Goal: Information Seeking & Learning: Learn about a topic

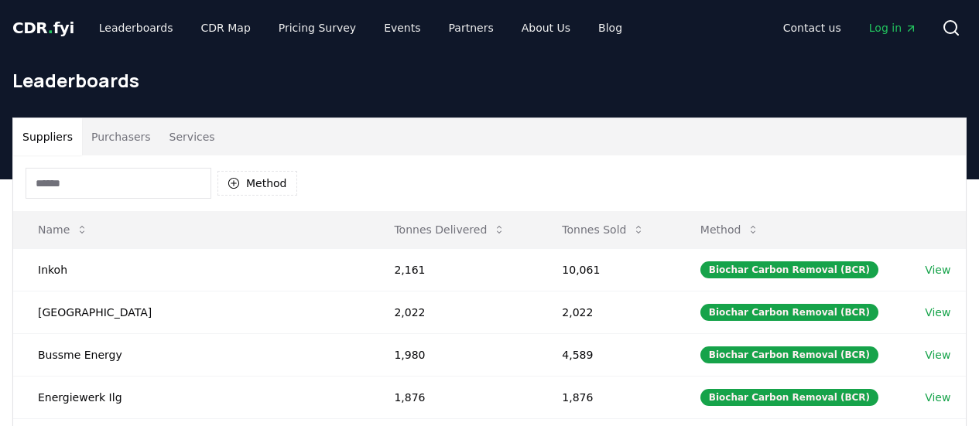
scroll to position [387, 0]
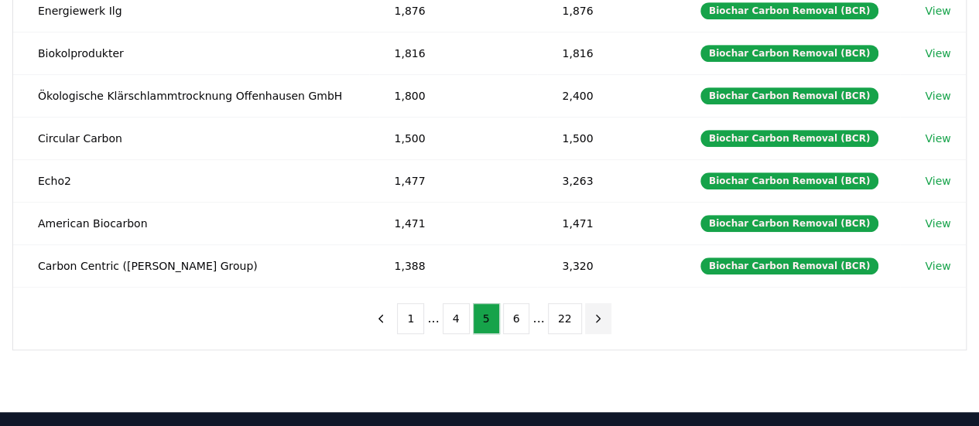
click at [596, 315] on icon "next page" at bounding box center [598, 318] width 4 height 7
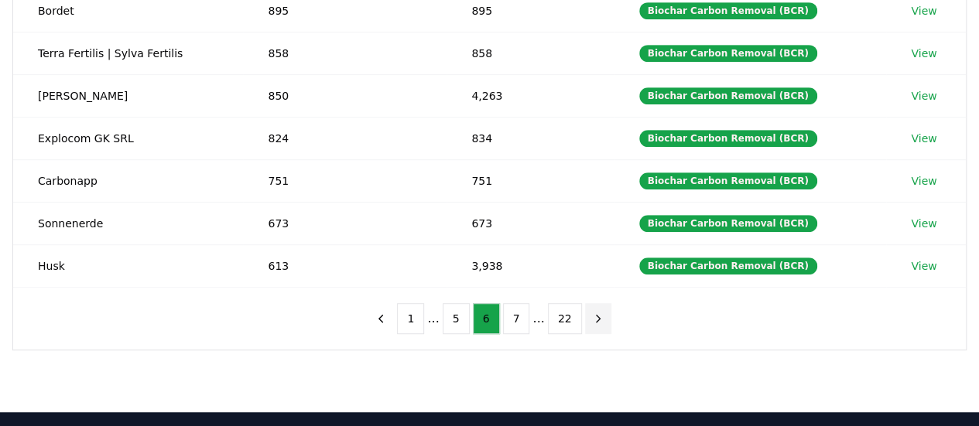
click at [596, 315] on icon "next page" at bounding box center [598, 318] width 4 height 7
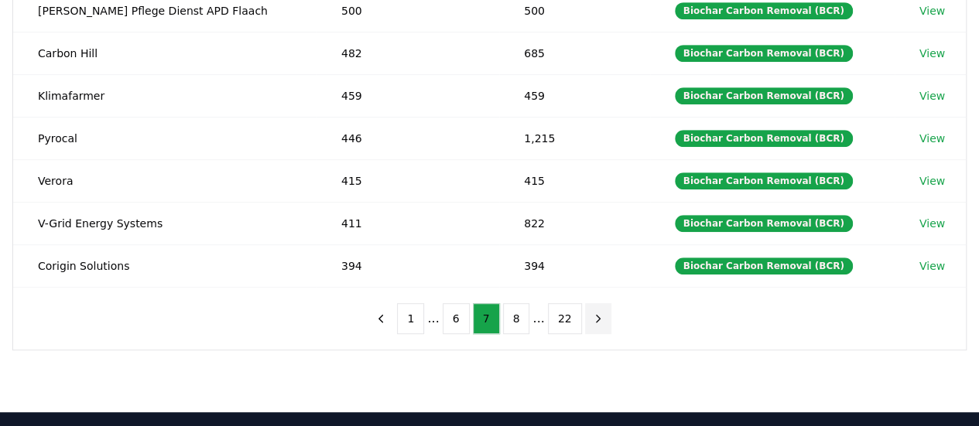
click at [596, 315] on icon "next page" at bounding box center [598, 318] width 4 height 7
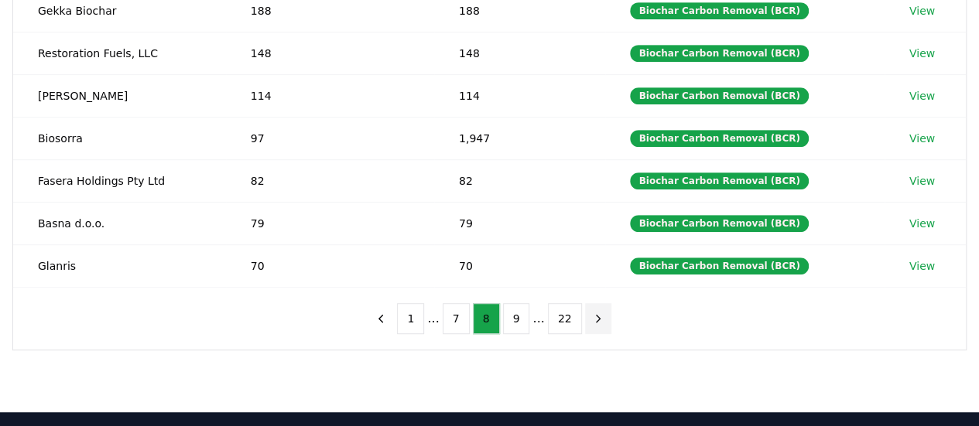
click at [596, 315] on icon "next page" at bounding box center [598, 318] width 4 height 7
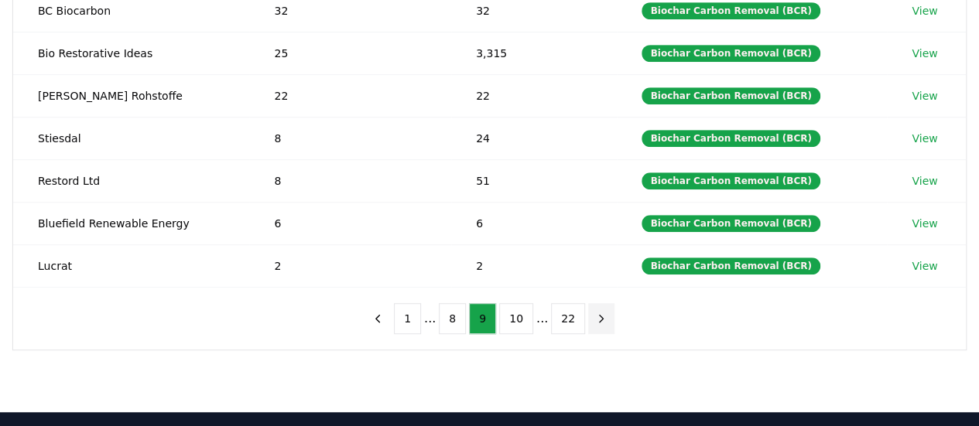
click at [594, 313] on icon "next page" at bounding box center [601, 319] width 14 height 14
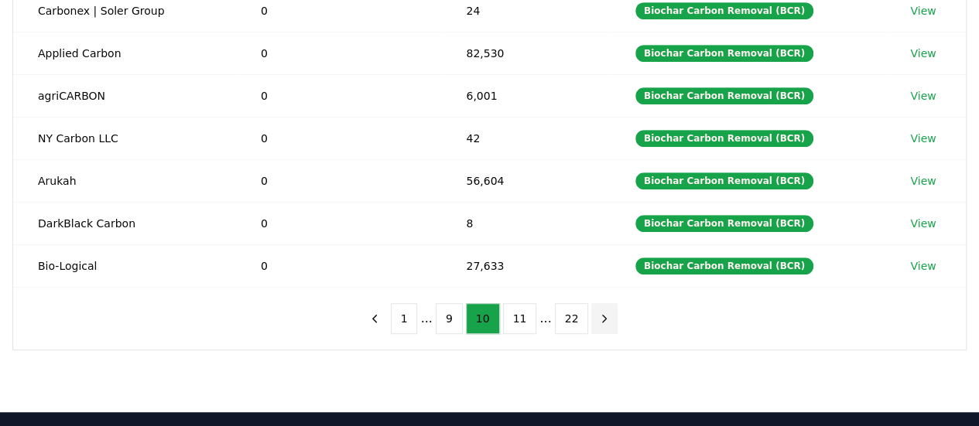
click at [598, 313] on icon "next page" at bounding box center [605, 319] width 14 height 14
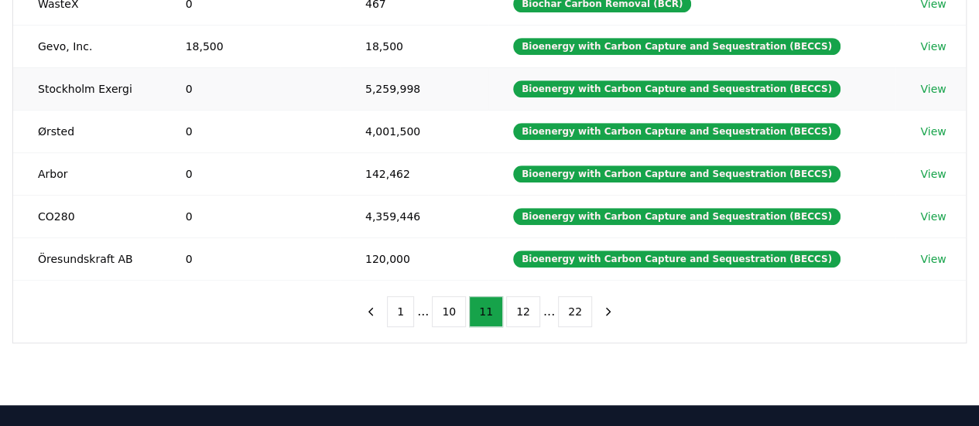
scroll to position [393, 0]
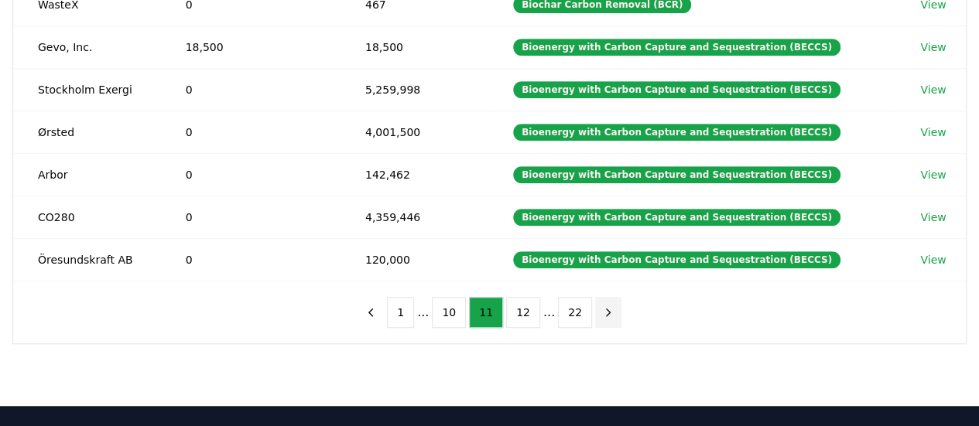
click at [601, 307] on icon "next page" at bounding box center [608, 313] width 14 height 14
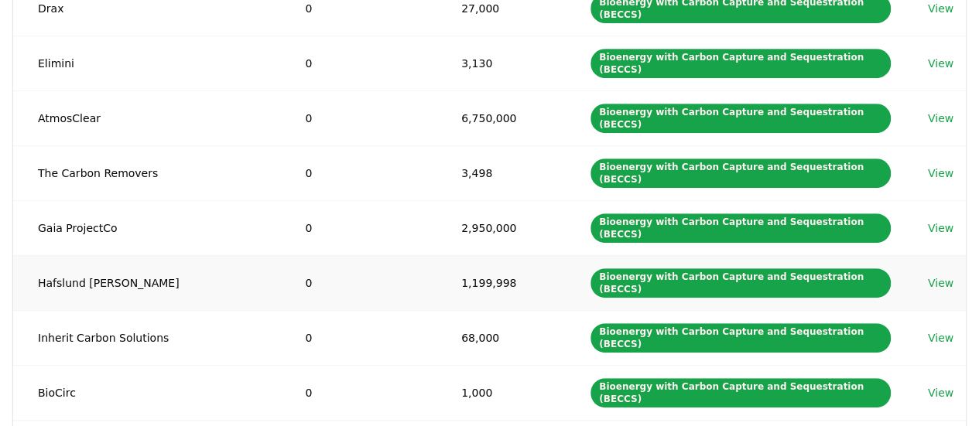
scroll to position [364, 0]
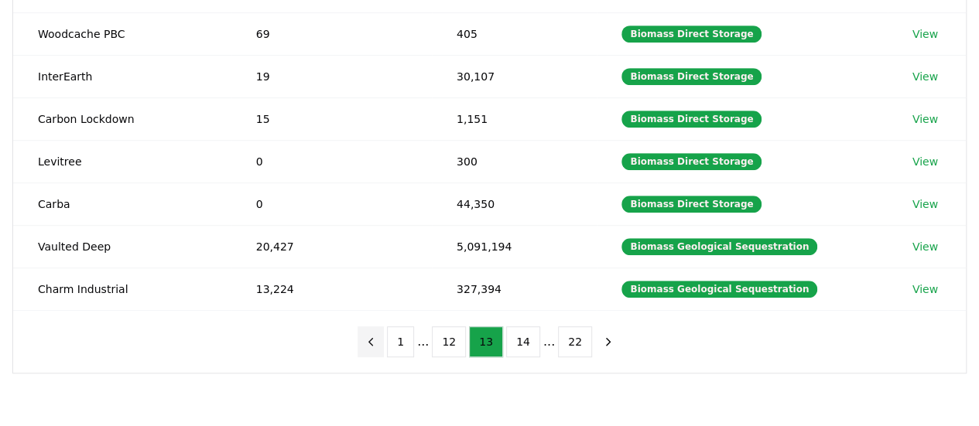
click at [378, 335] on icon "previous page" at bounding box center [371, 342] width 14 height 14
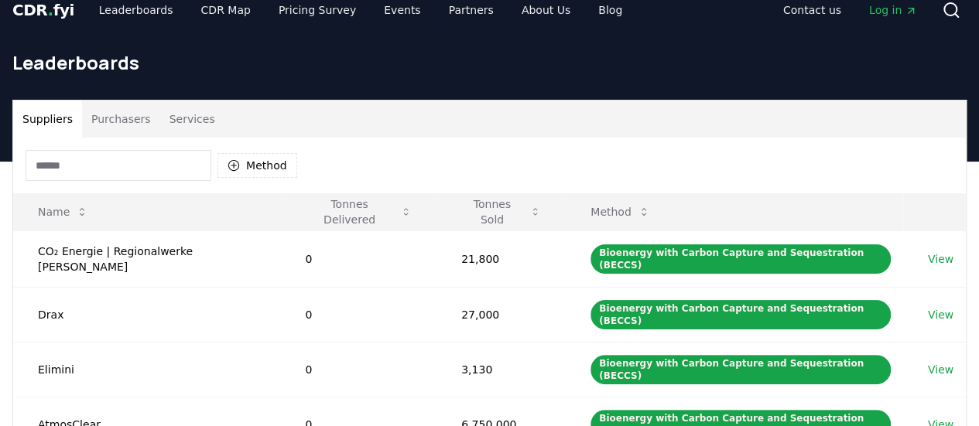
scroll to position [0, 0]
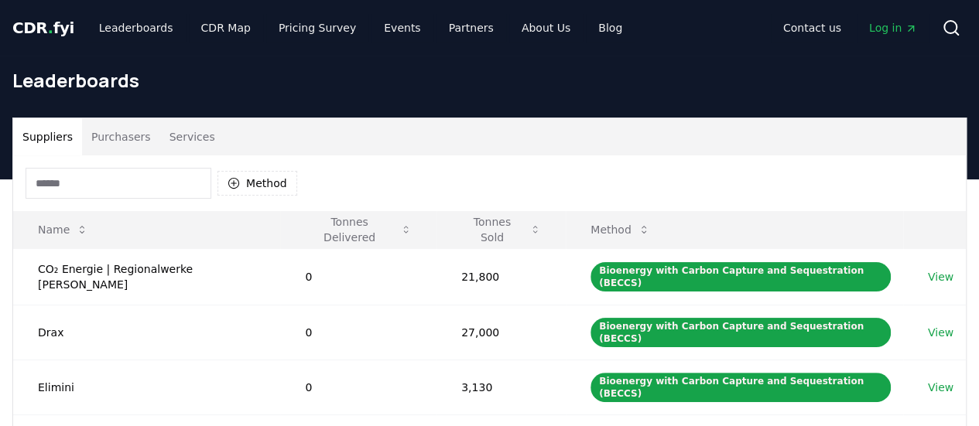
click at [37, 23] on span "CDR . fyi" at bounding box center [43, 28] width 62 height 19
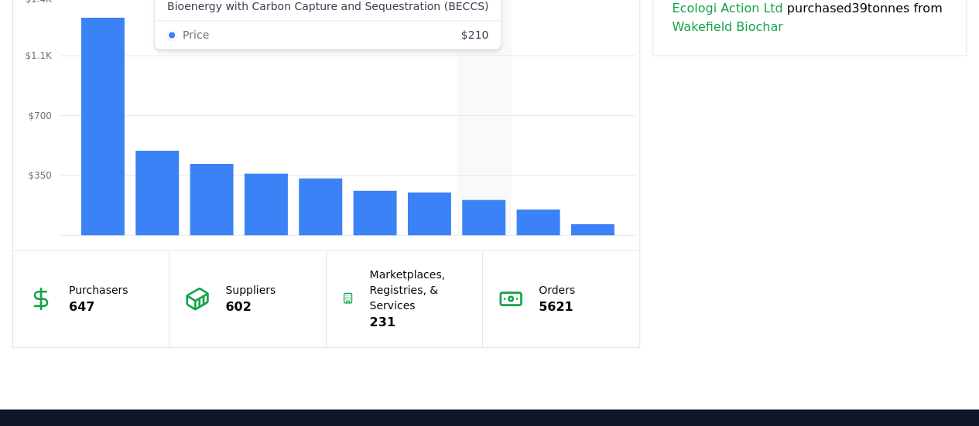
scroll to position [1372, 0]
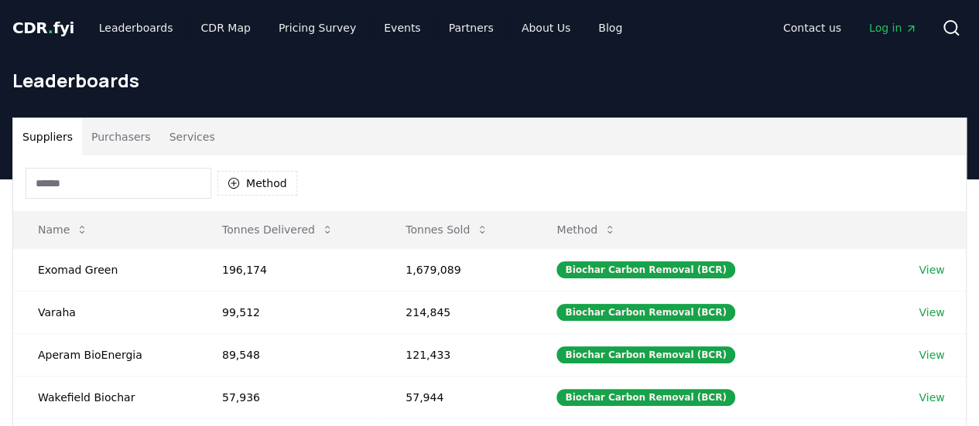
click at [115, 181] on input at bounding box center [119, 183] width 186 height 31
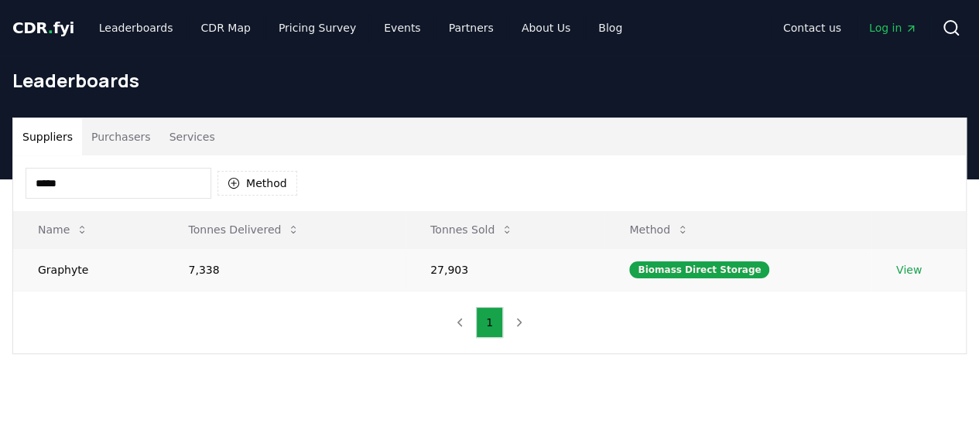
type input "*****"
click at [902, 267] on link "View" at bounding box center [909, 269] width 26 height 15
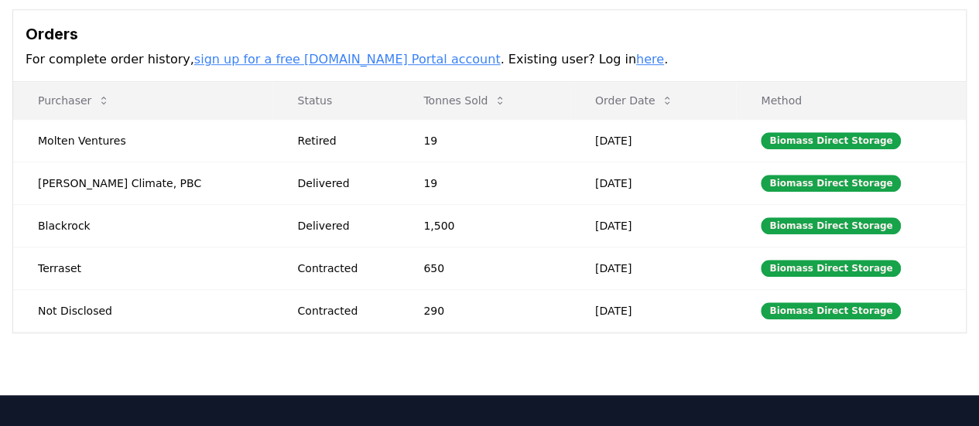
scroll to position [541, 0]
